Goal: Information Seeking & Learning: Learn about a topic

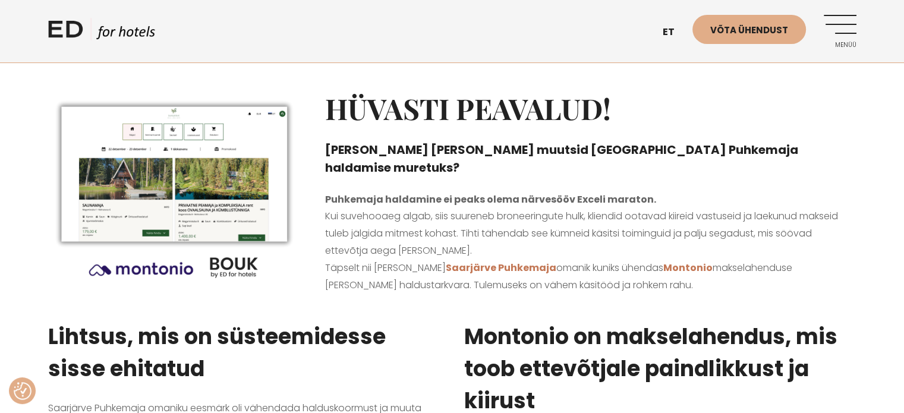
scroll to position [84, 0]
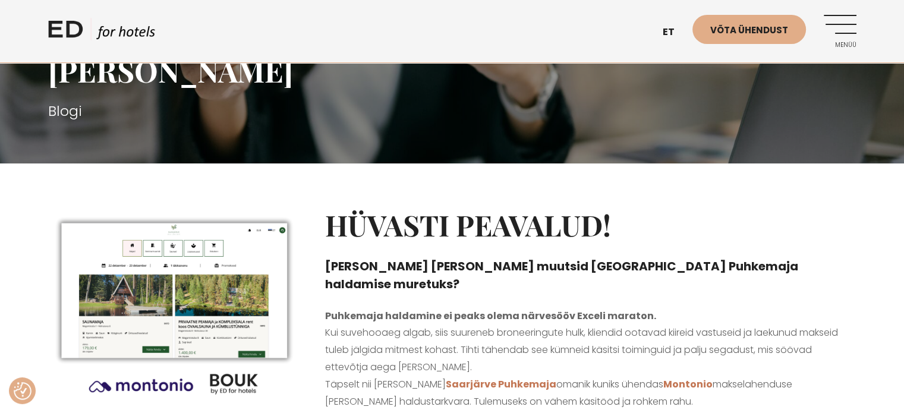
click at [33, 191] on div at bounding box center [452, 179] width 904 height 30
click at [888, 288] on div "Hüvasti peavalud! Kuidas [PERSON_NAME] [PERSON_NAME] muutsid [GEOGRAPHIC_DATA] …" at bounding box center [452, 308] width 904 height 230
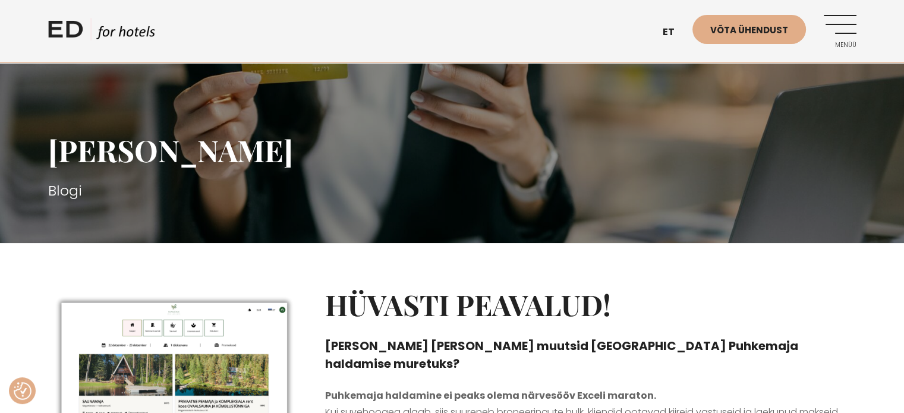
scroll to position [0, 0]
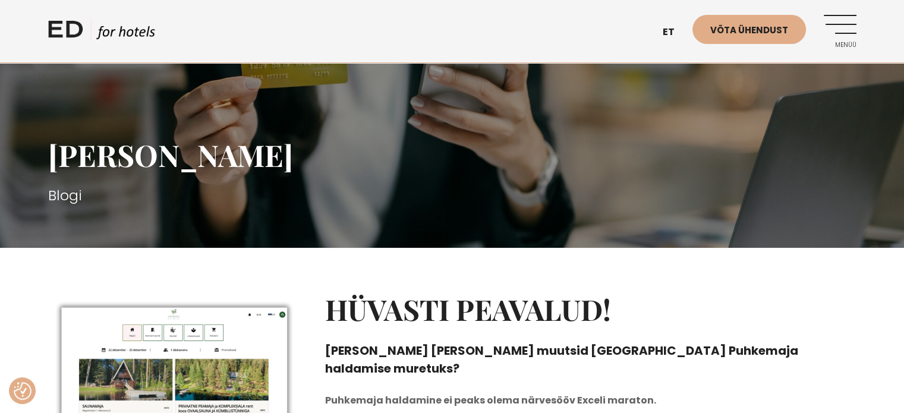
click at [843, 319] on h2 "Hüvasti peavalud!" at bounding box center [590, 310] width 531 height 34
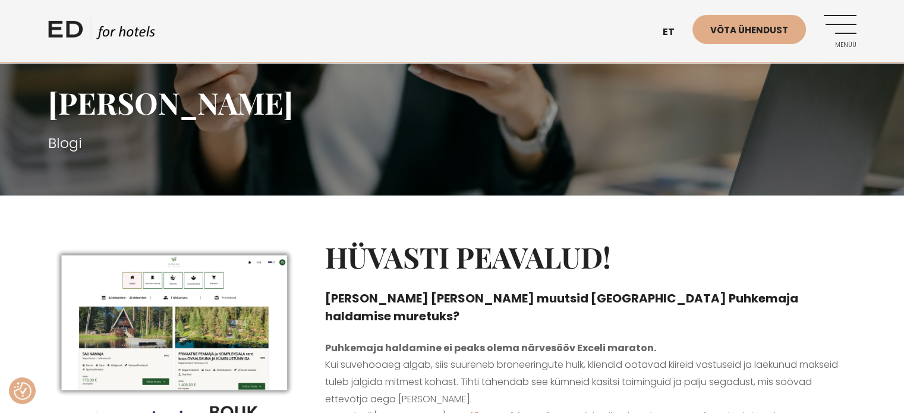
scroll to position [53, 0]
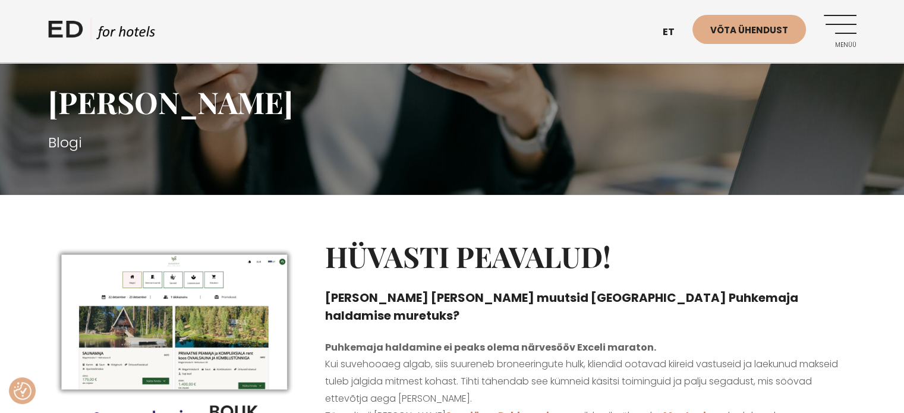
click at [871, 298] on div "Hüvasti peavalud! Kuidas [PERSON_NAME] [PERSON_NAME] muutsid [GEOGRAPHIC_DATA] …" at bounding box center [452, 340] width 904 height 230
click at [427, 318] on div "Hüvasti peavalud! Kuidas [PERSON_NAME] [PERSON_NAME] muutsid [GEOGRAPHIC_DATA] …" at bounding box center [590, 340] width 555 height 230
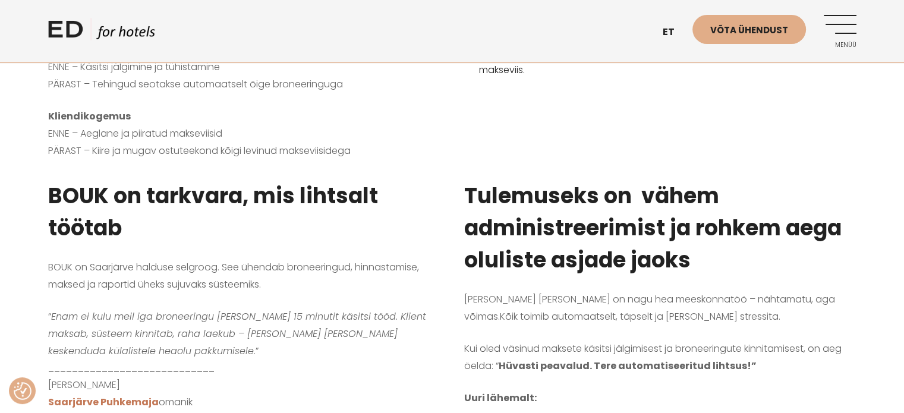
scroll to position [709, 0]
drag, startPoint x: 331, startPoint y: 379, endPoint x: 328, endPoint y: 373, distance: 7.2
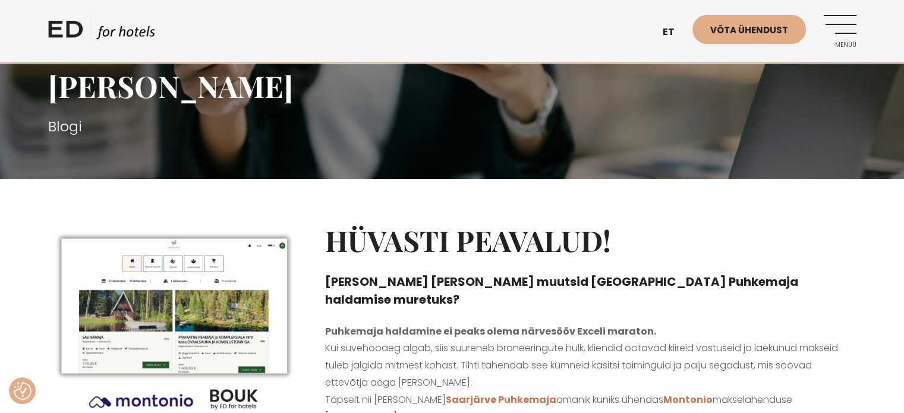
scroll to position [0, 0]
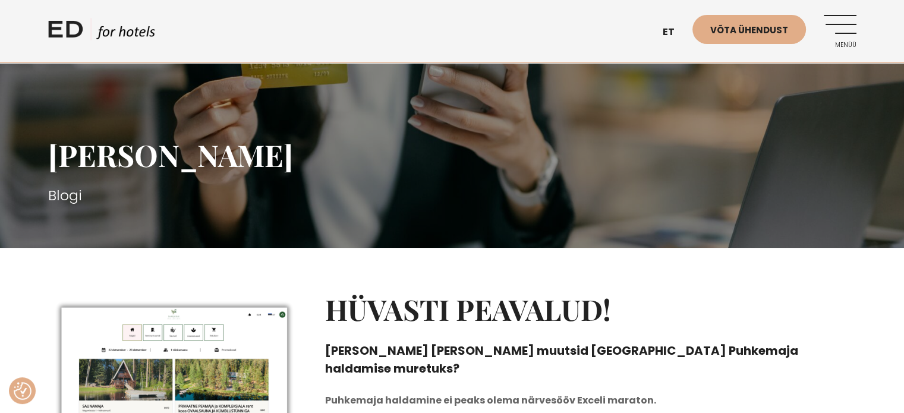
click at [842, 30] on link "Menüü" at bounding box center [840, 31] width 33 height 33
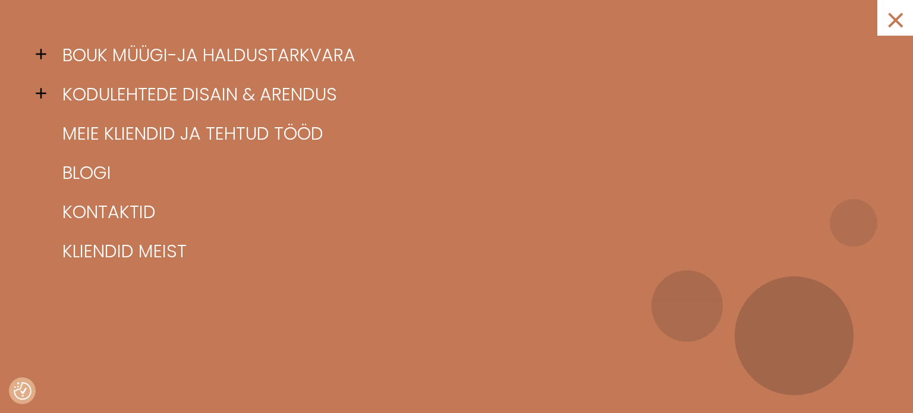
drag, startPoint x: 627, startPoint y: 288, endPoint x: 621, endPoint y: 288, distance: 6.0
click at [627, 288] on ul "BOUK müügi-ja haldustarkvara BOUK FUNKTSIONAALSUS BOUK BRONEERIMISMOOTOR BOUK S…" at bounding box center [457, 207] width 842 height 342
drag, startPoint x: 899, startPoint y: 17, endPoint x: 893, endPoint y: 23, distance: 8.8
click at [898, 17] on link "×" at bounding box center [896, 18] width 36 height 36
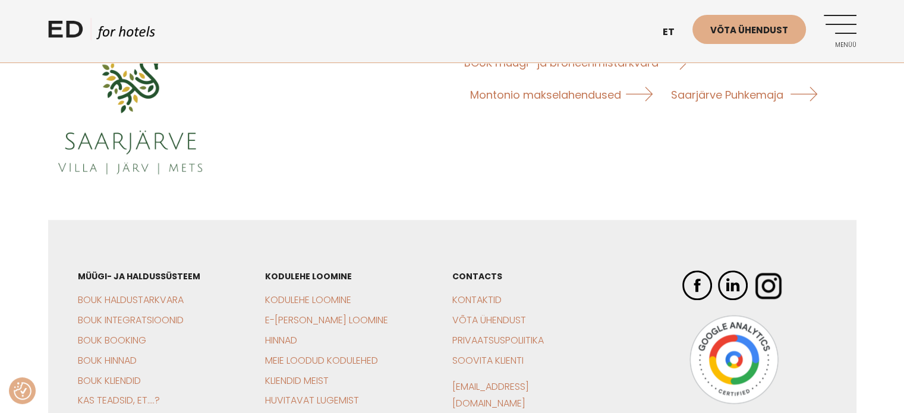
scroll to position [1070, 0]
click at [124, 316] on link "BOUK Integratsioonid" at bounding box center [131, 320] width 106 height 14
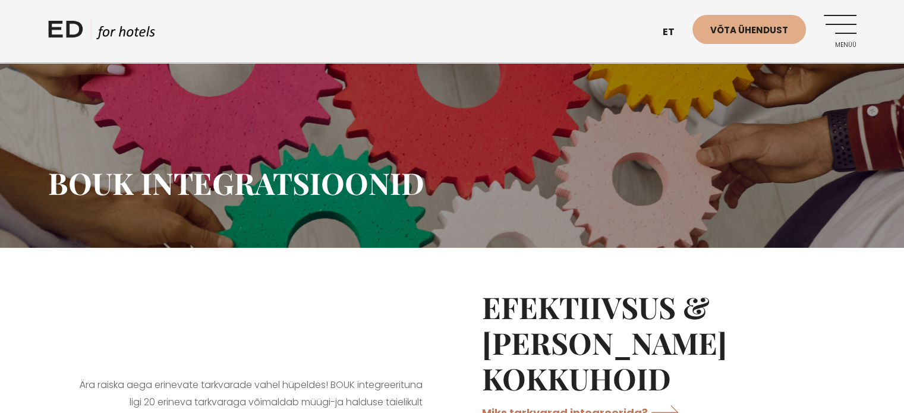
click at [847, 21] on link "Menüü" at bounding box center [840, 31] width 33 height 33
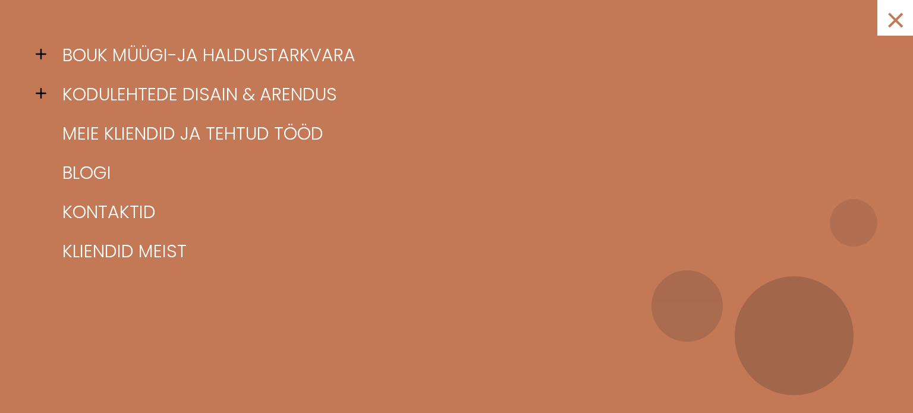
click at [35, 54] on div "× BOUK müügi-ja haldustarkvara BOUK FUNKTSIONAALSUS BOUK BRONEERIMISMOOTOR BOUK…" at bounding box center [456, 206] width 913 height 413
click at [38, 52] on span at bounding box center [45, 54] width 18 height 18
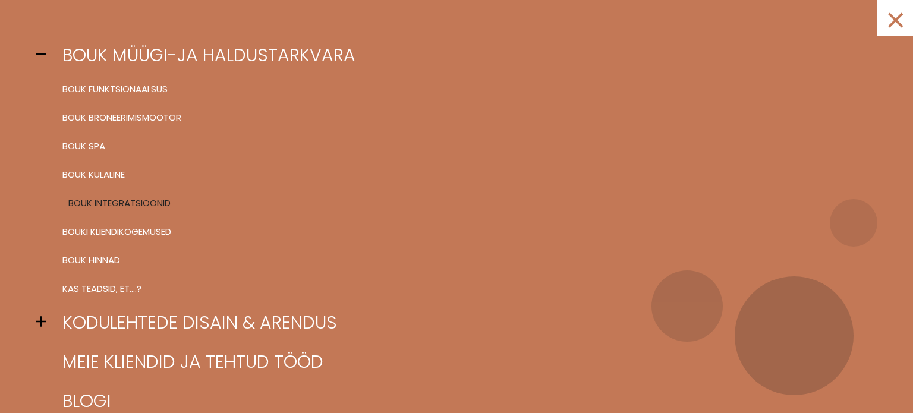
click at [120, 199] on link "BOUK INTEGRATSIOONID" at bounding box center [471, 203] width 824 height 29
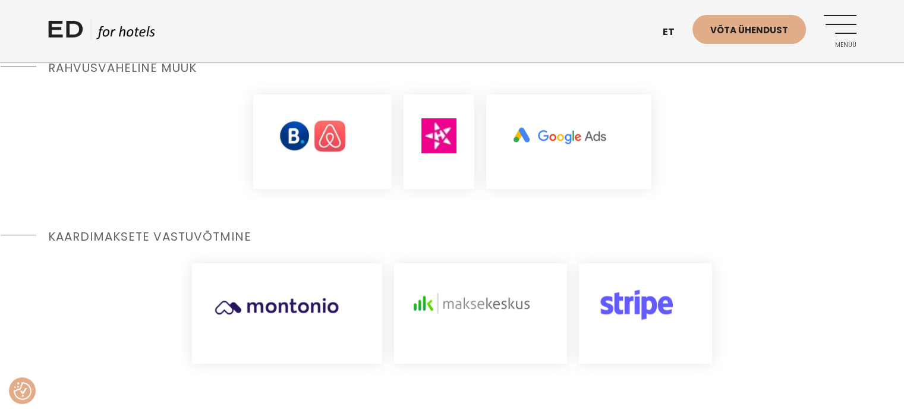
scroll to position [414, 0]
